Goal: Transaction & Acquisition: Purchase product/service

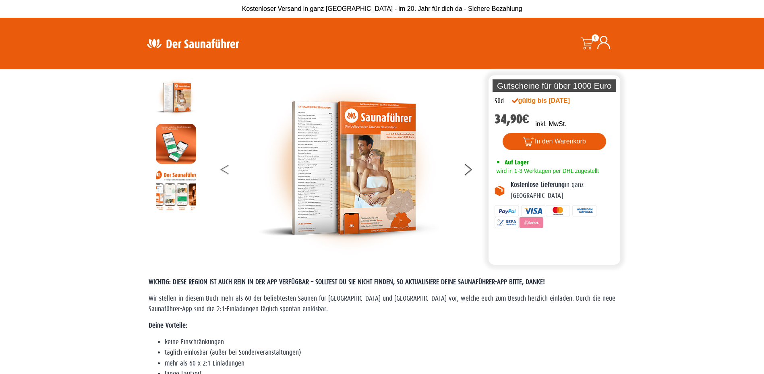
click at [222, 170] on icon at bounding box center [224, 171] width 8 height 5
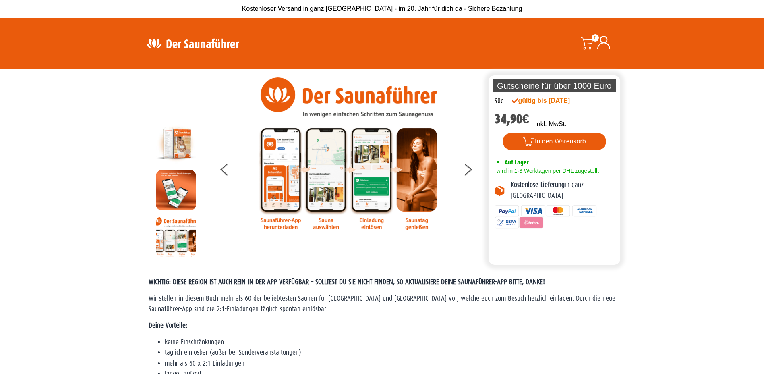
click at [207, 46] on img at bounding box center [193, 43] width 105 height 16
